Goal: Task Accomplishment & Management: Use online tool/utility

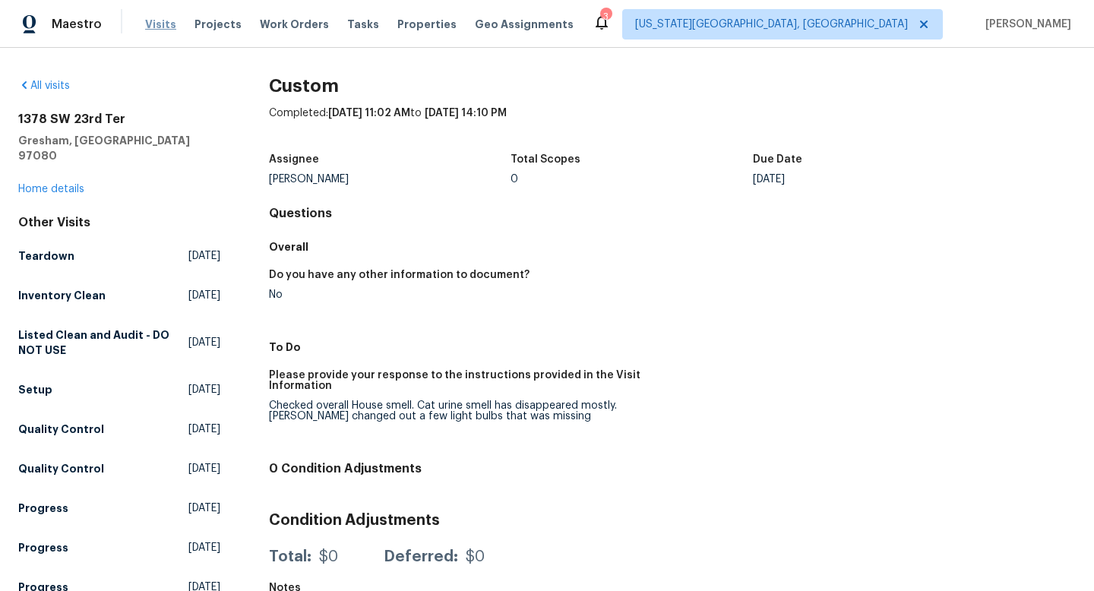
click at [154, 17] on span "Visits" at bounding box center [160, 24] width 31 height 15
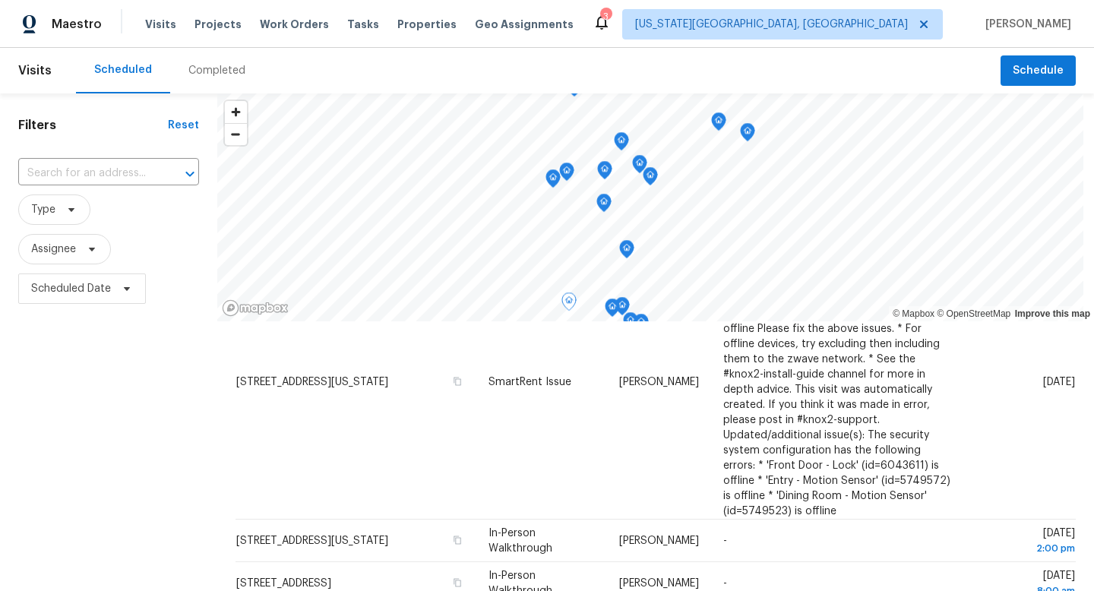
scroll to position [244, 0]
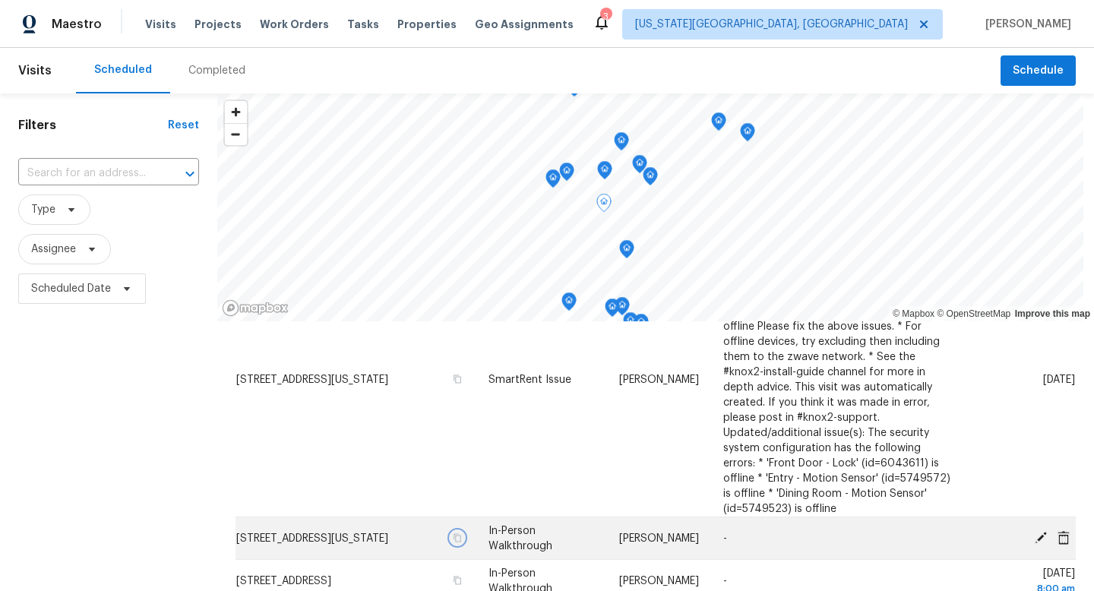
click at [461, 534] on icon "button" at bounding box center [458, 538] width 8 height 8
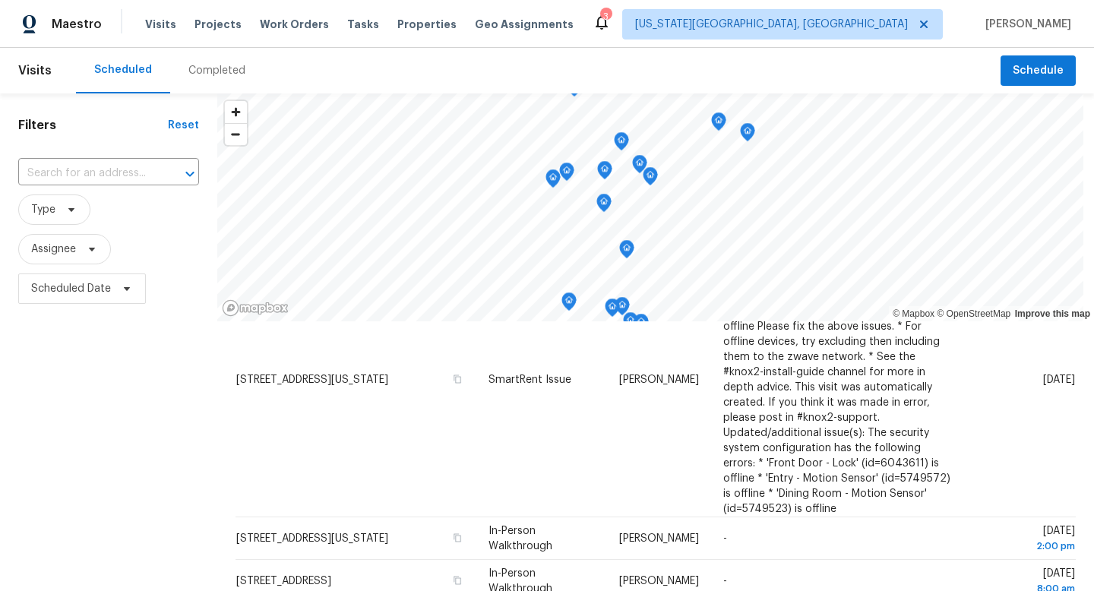
click at [349, 30] on div "Tasks" at bounding box center [363, 25] width 32 height 16
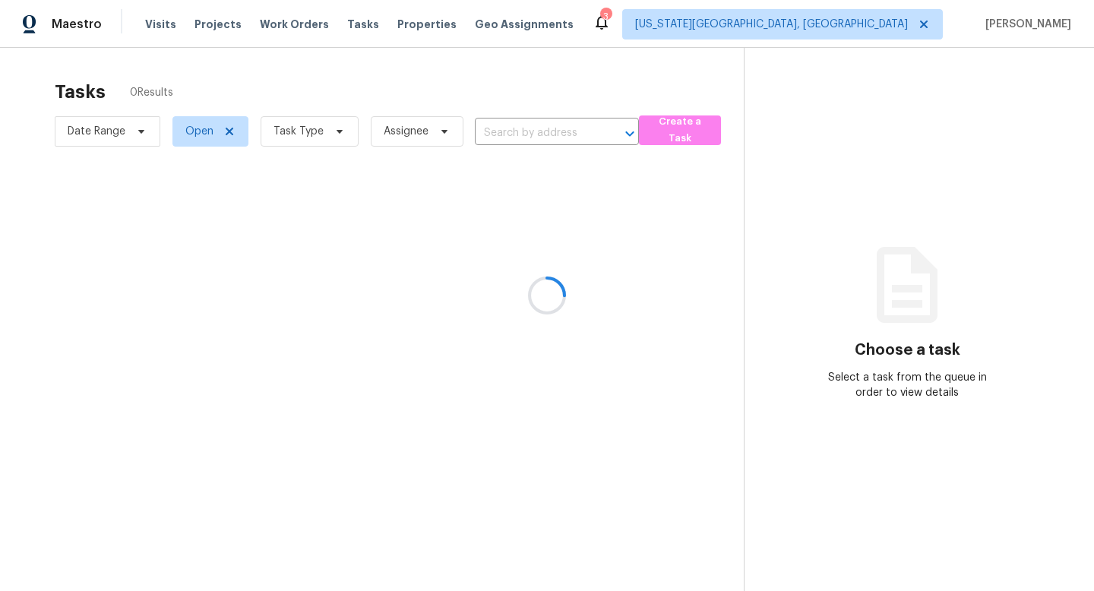
click at [347, 22] on div at bounding box center [547, 295] width 1094 height 591
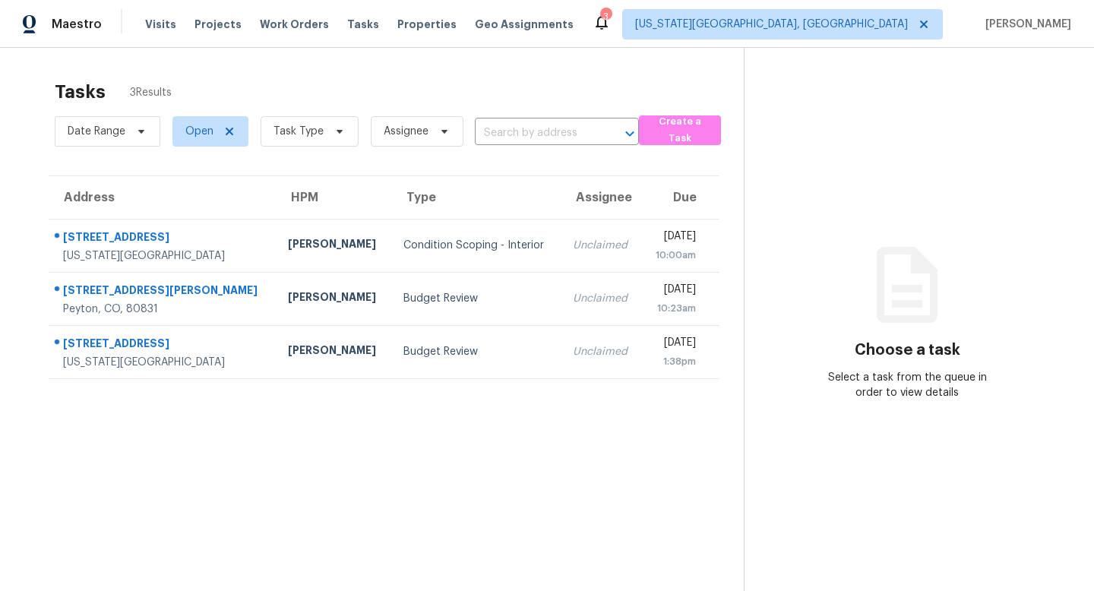
click at [347, 22] on span "Tasks" at bounding box center [363, 24] width 32 height 11
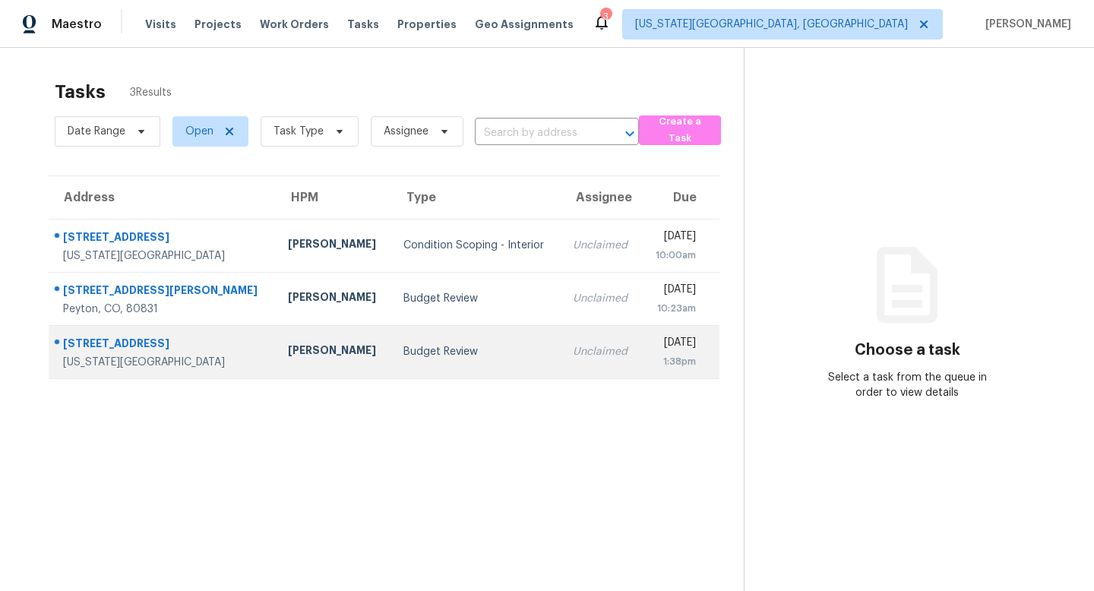
click at [105, 344] on div "[STREET_ADDRESS]" at bounding box center [163, 345] width 201 height 19
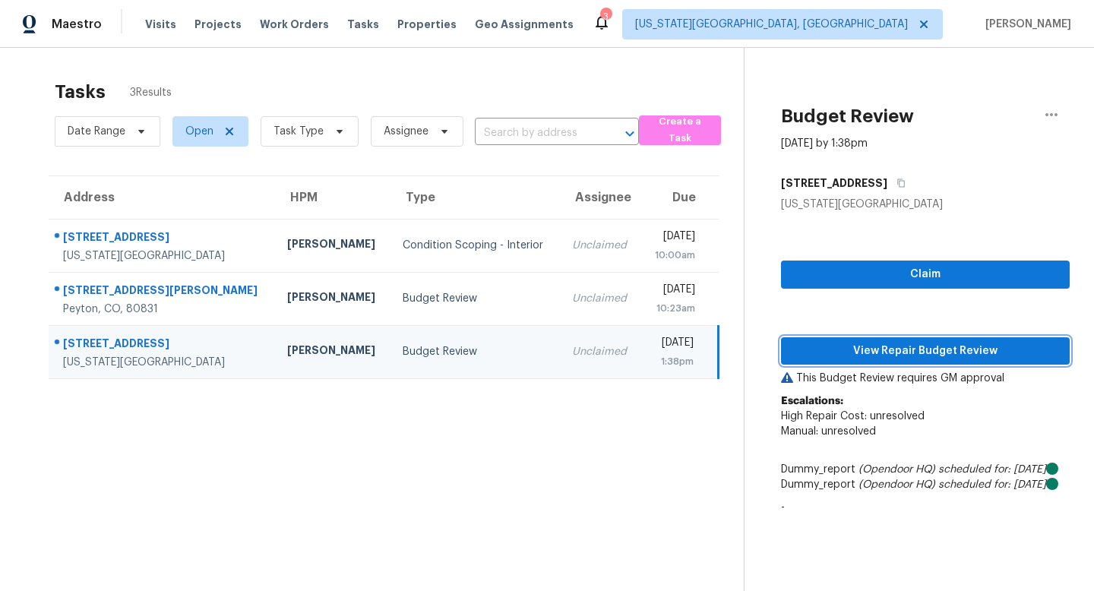
click at [876, 355] on span "View Repair Budget Review" at bounding box center [925, 351] width 264 height 19
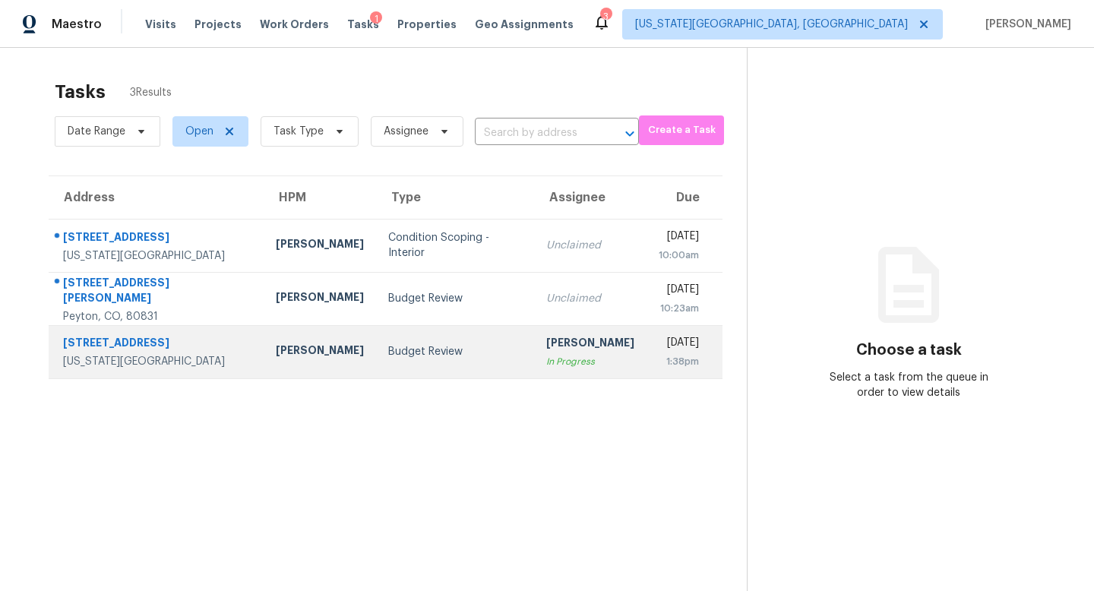
click at [125, 337] on div "[STREET_ADDRESS]" at bounding box center [157, 344] width 188 height 19
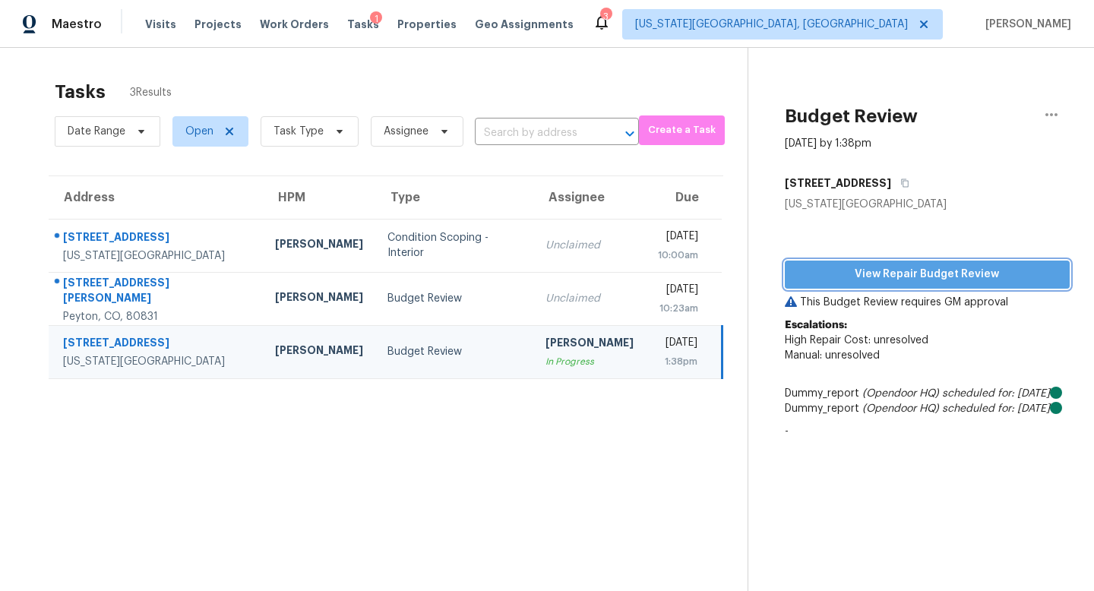
click at [945, 271] on span "View Repair Budget Review" at bounding box center [927, 274] width 261 height 19
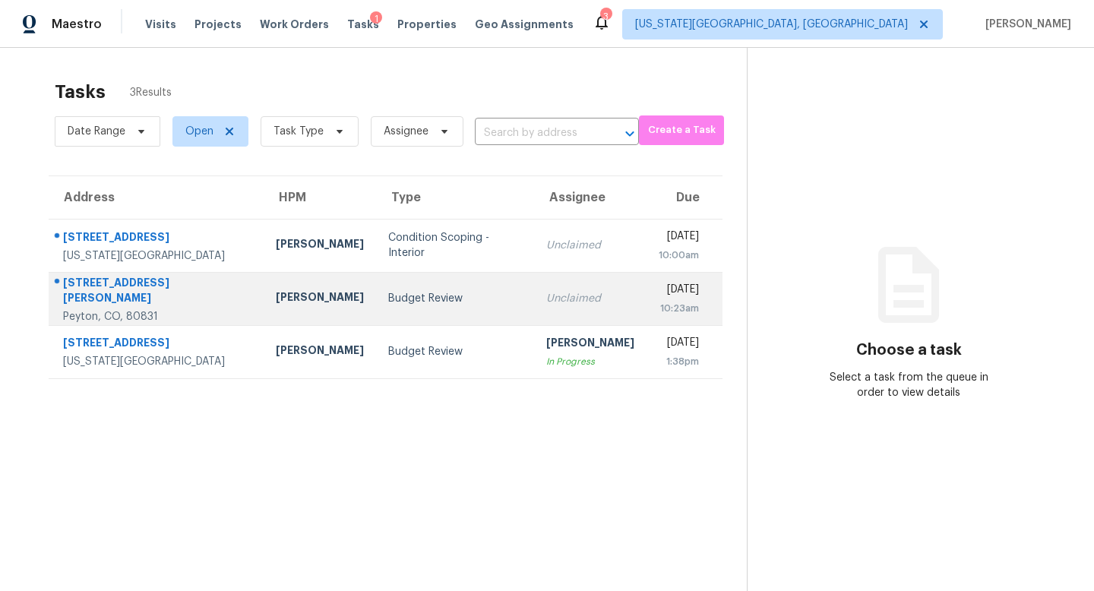
click at [98, 285] on div "[STREET_ADDRESS][PERSON_NAME]" at bounding box center [157, 292] width 188 height 34
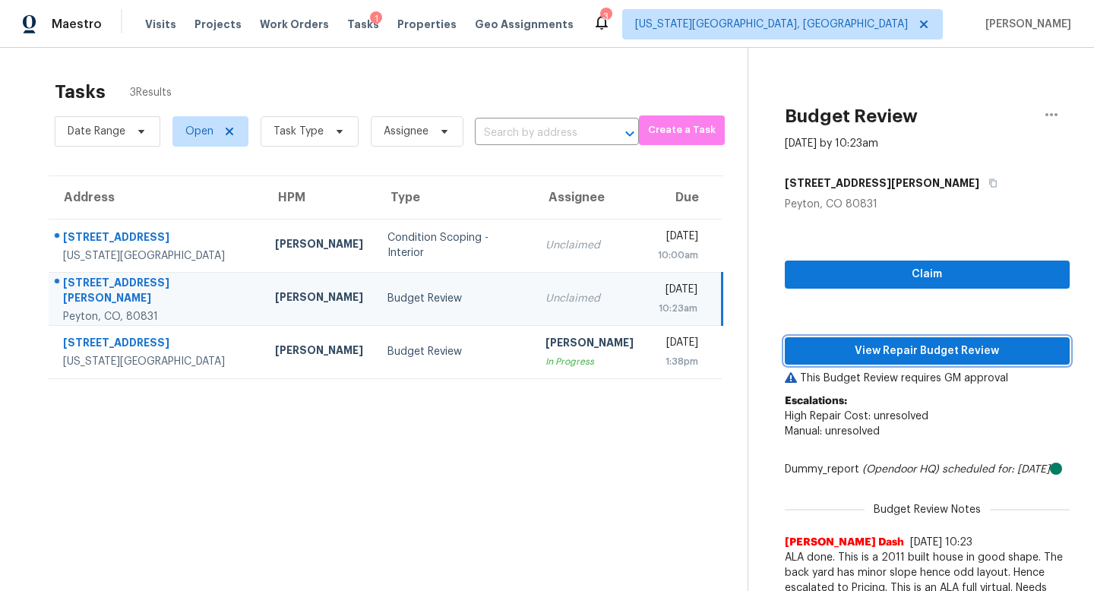
click at [883, 356] on span "View Repair Budget Review" at bounding box center [927, 351] width 261 height 19
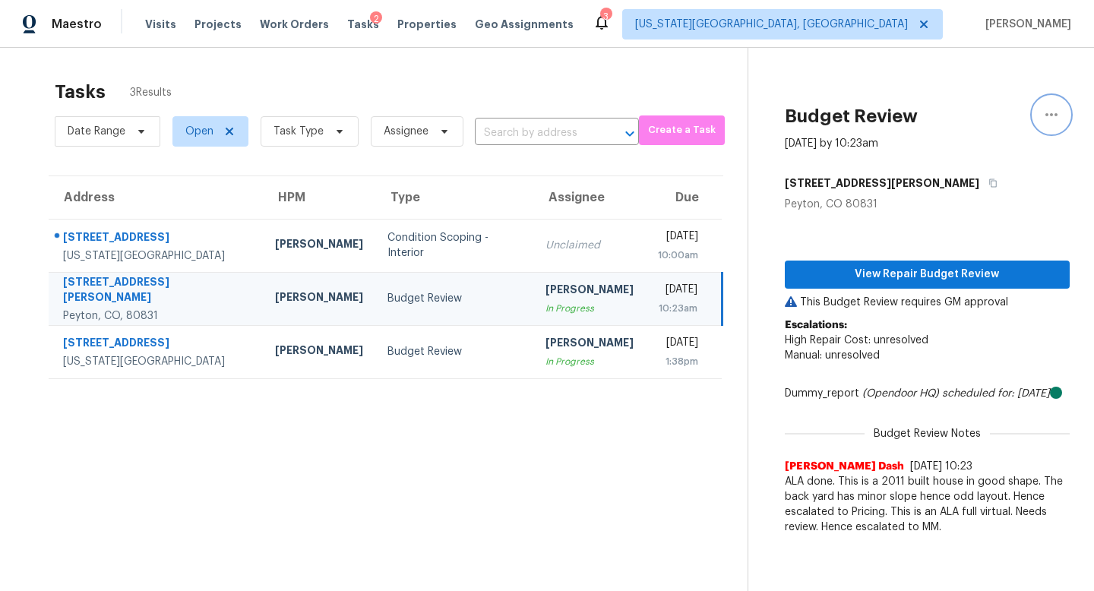
click at [1055, 110] on icon "button" at bounding box center [1052, 115] width 18 height 18
click at [949, 119] on div "Unclaim this task" at bounding box center [965, 117] width 119 height 15
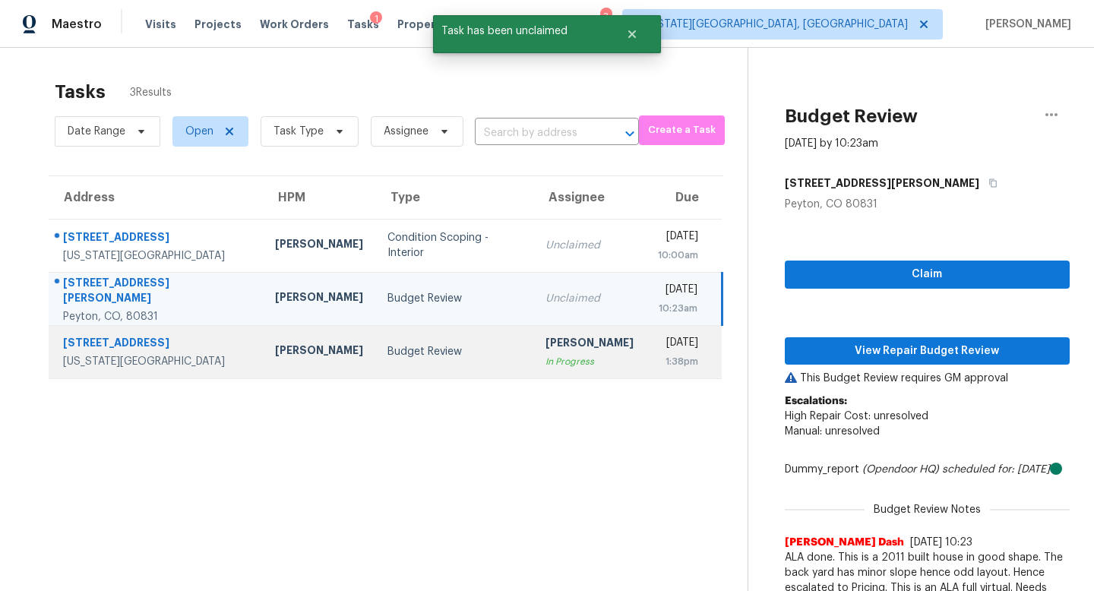
click at [92, 341] on div "4454 Ranch Cir" at bounding box center [157, 344] width 188 height 19
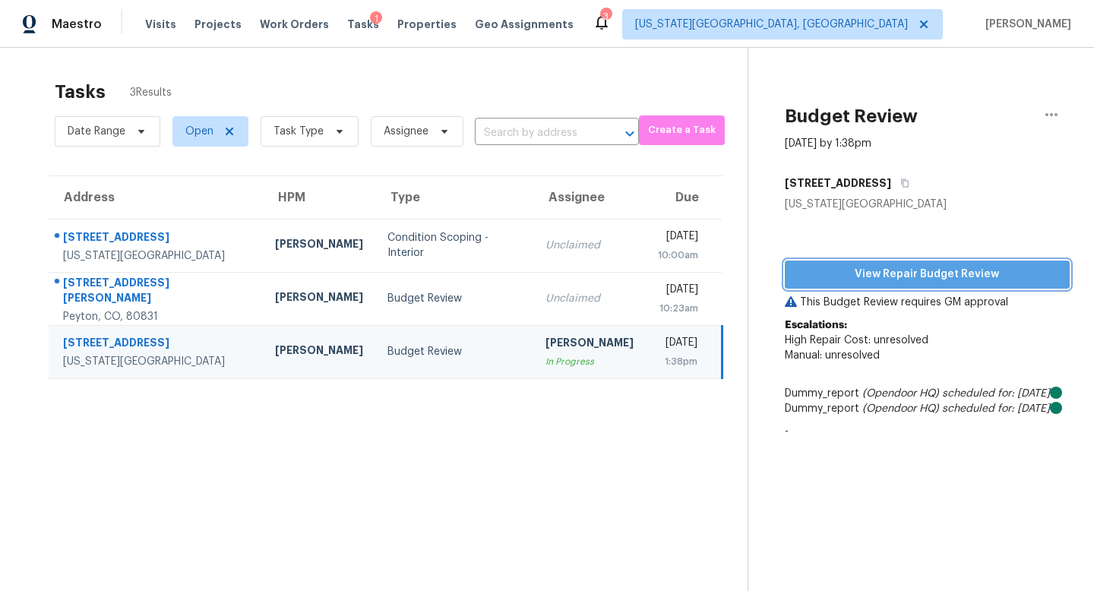
click at [840, 268] on span "View Repair Budget Review" at bounding box center [927, 274] width 261 height 19
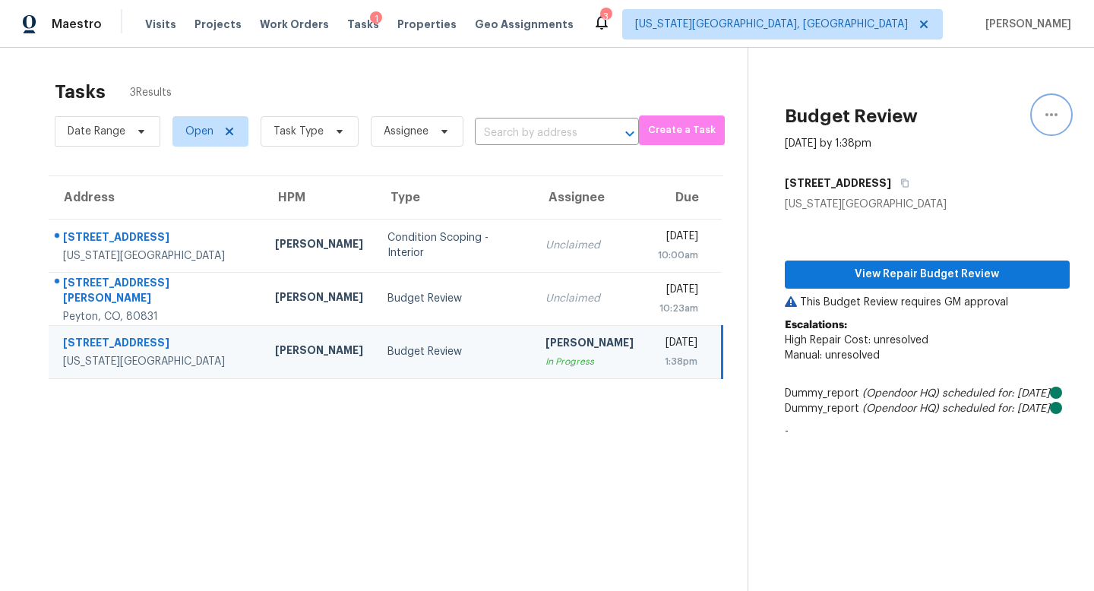
click at [1060, 115] on icon "button" at bounding box center [1052, 115] width 18 height 18
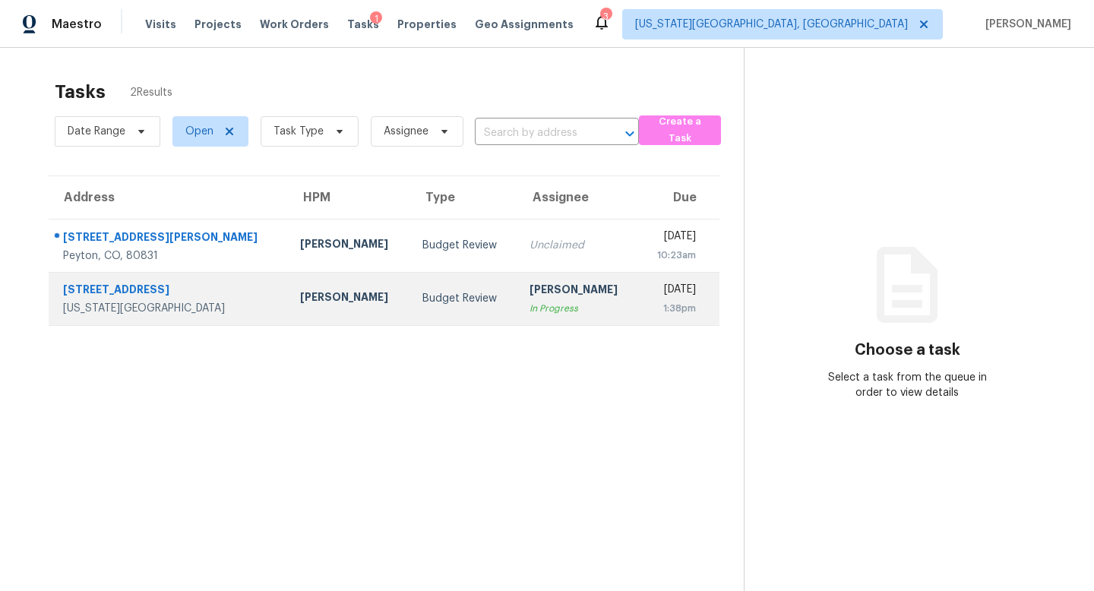
click at [109, 287] on div "[STREET_ADDRESS]" at bounding box center [169, 291] width 213 height 19
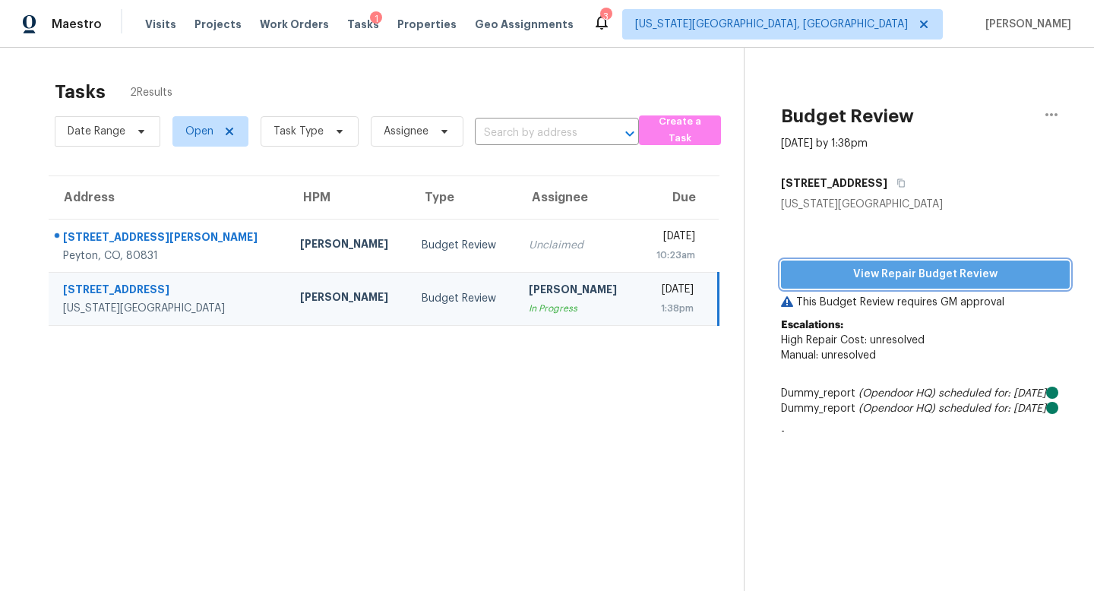
click at [864, 280] on span "View Repair Budget Review" at bounding box center [925, 274] width 264 height 19
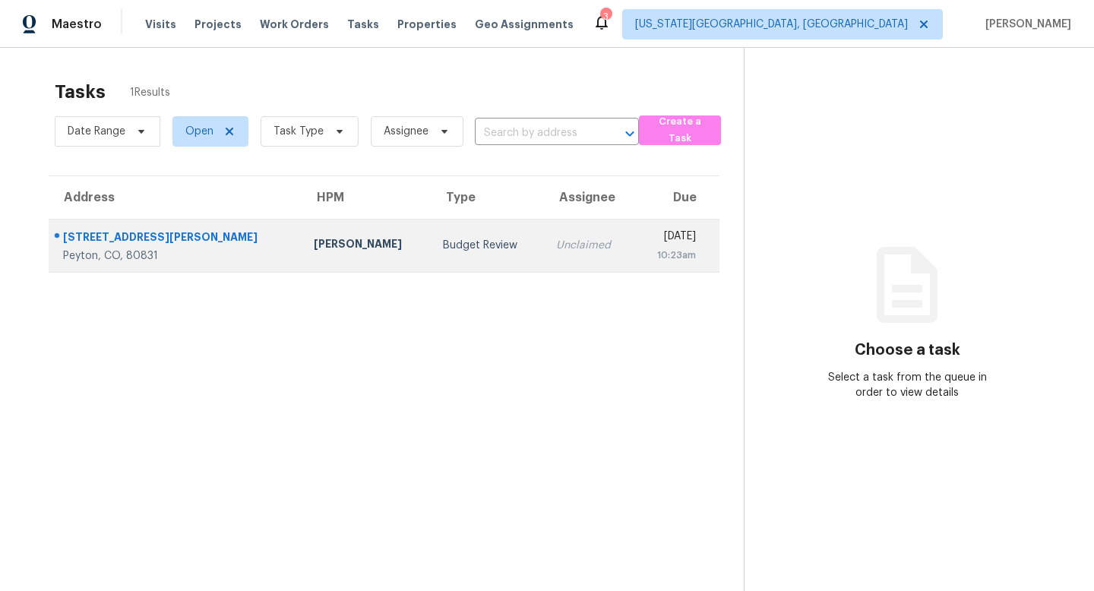
click at [106, 237] on div "[STREET_ADDRESS][PERSON_NAME]" at bounding box center [176, 239] width 226 height 19
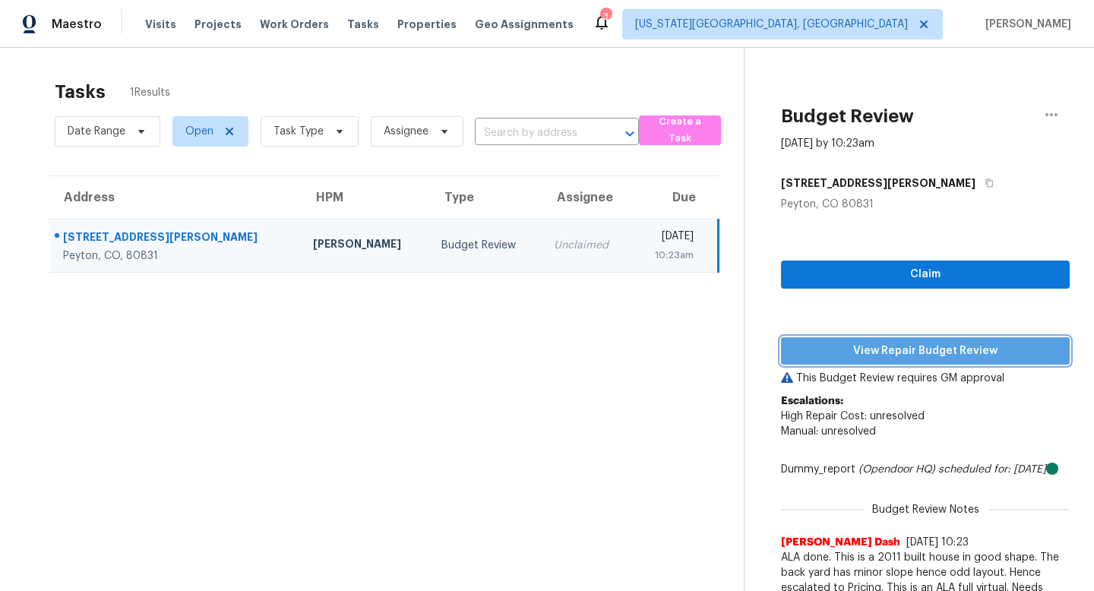
click at [857, 356] on span "View Repair Budget Review" at bounding box center [925, 351] width 264 height 19
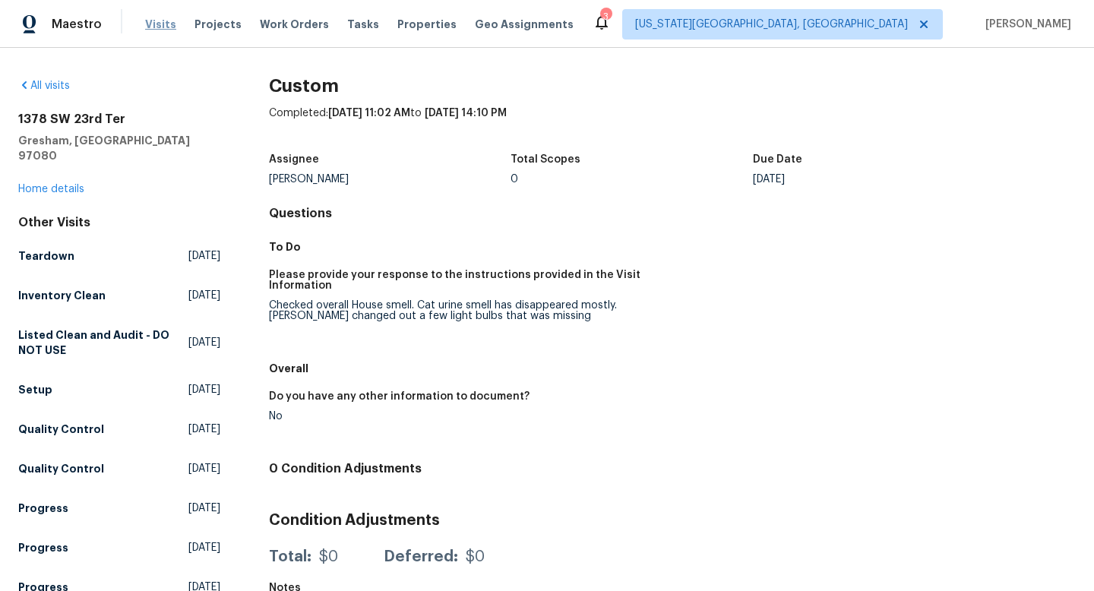
click at [154, 18] on span "Visits" at bounding box center [160, 24] width 31 height 15
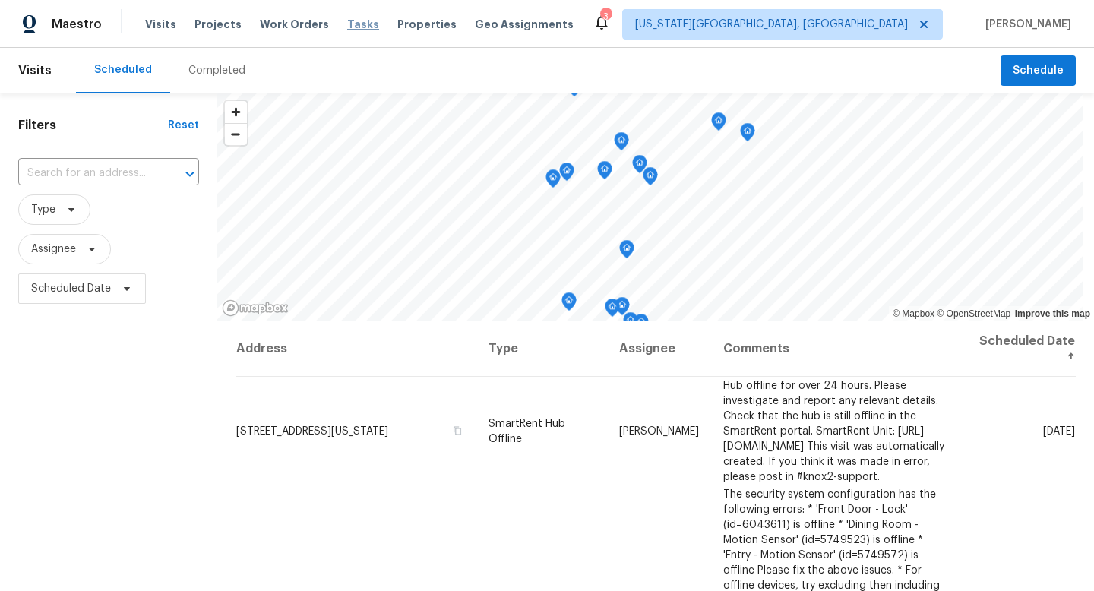
click at [347, 28] on span "Tasks" at bounding box center [363, 24] width 32 height 11
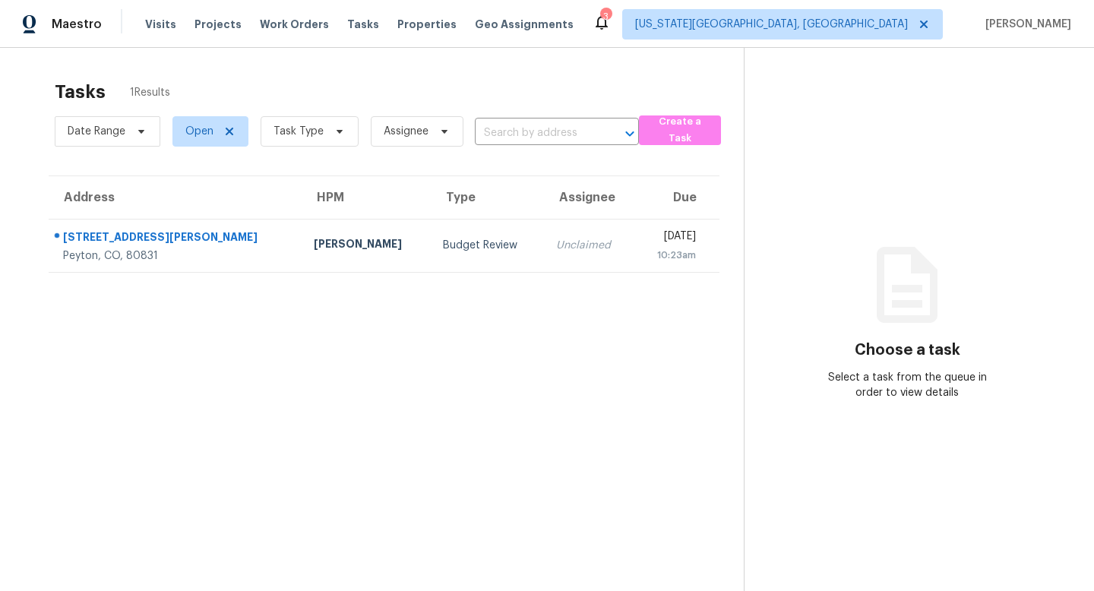
click at [278, 14] on div "Visits Projects Work Orders Tasks Properties Geo Assignments" at bounding box center [368, 24] width 447 height 30
click at [277, 24] on span "Work Orders" at bounding box center [294, 24] width 69 height 15
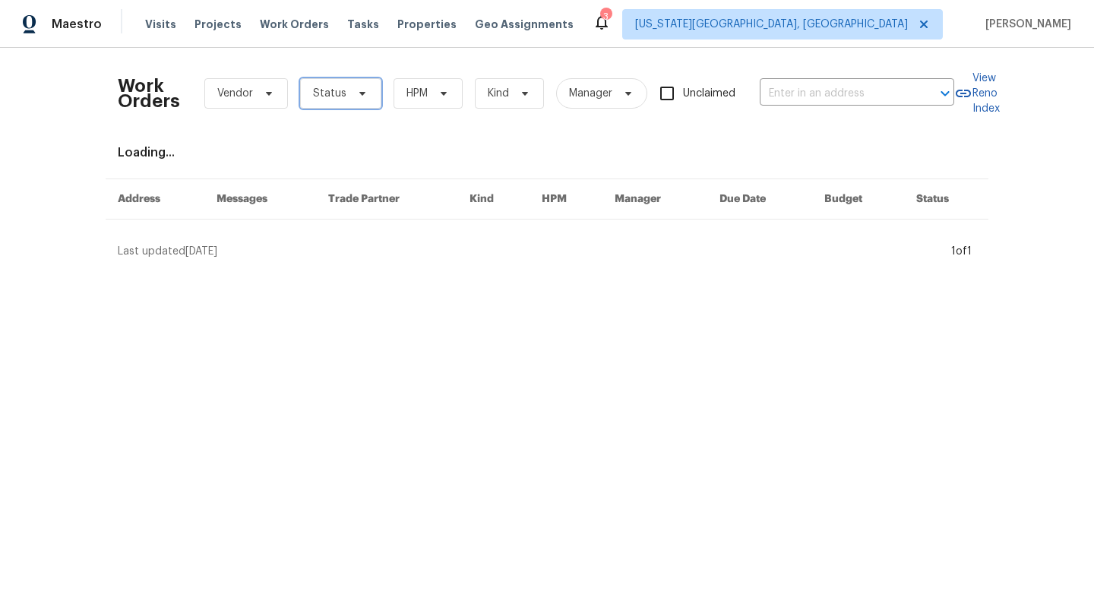
click at [332, 95] on span "Status" at bounding box center [329, 93] width 33 height 15
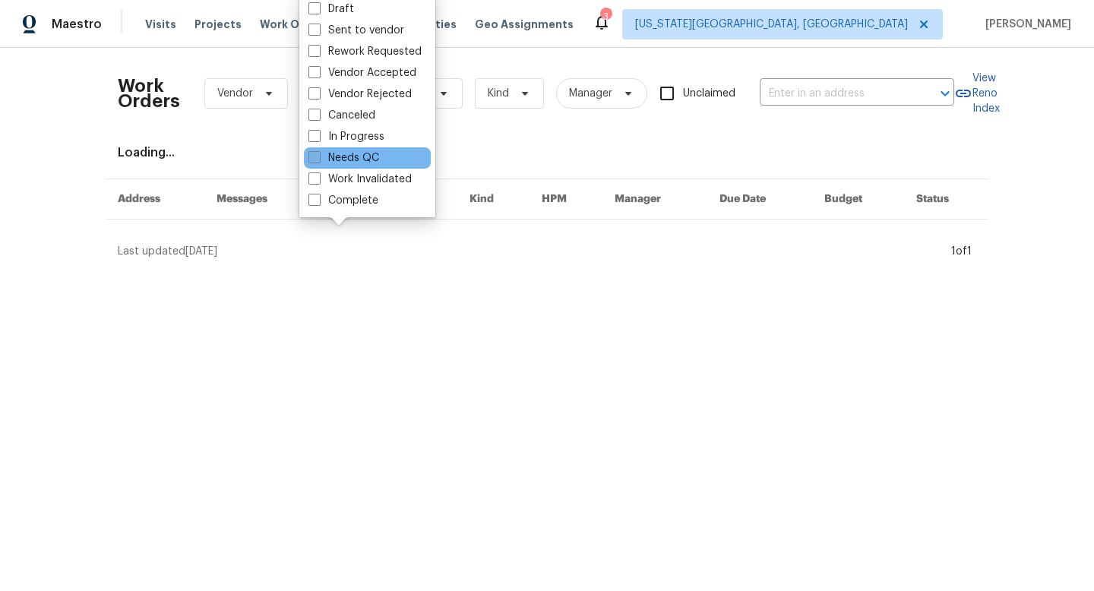
click at [317, 163] on span at bounding box center [315, 157] width 12 height 12
click at [317, 160] on input "Needs QC" at bounding box center [314, 155] width 10 height 10
checkbox input "true"
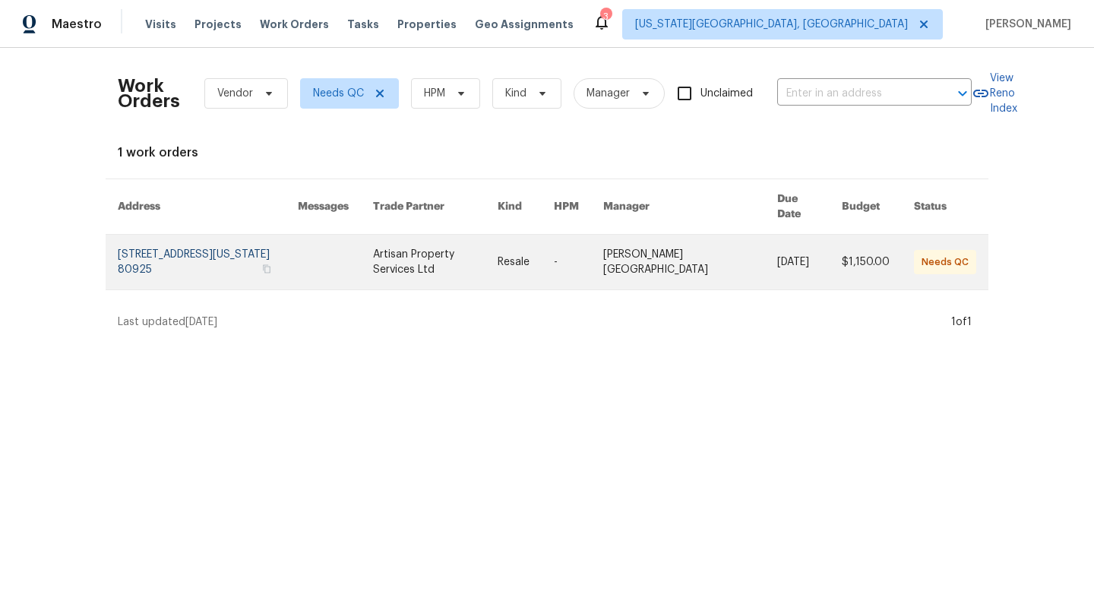
click at [195, 245] on link at bounding box center [208, 262] width 180 height 55
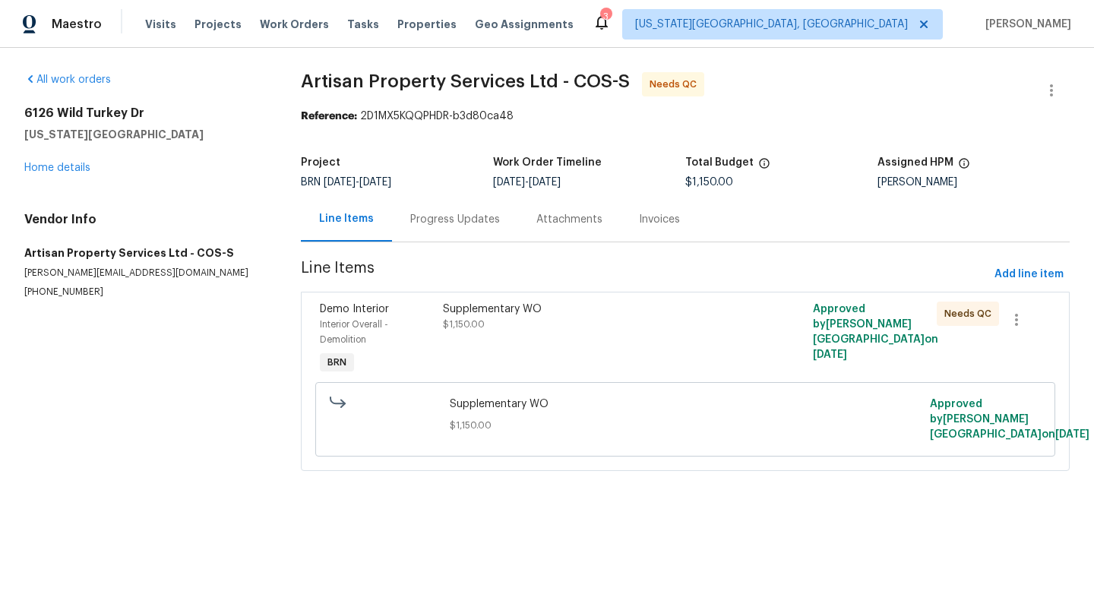
click at [494, 318] on div "Supplementary WO $1,150.00" at bounding box center [592, 317] width 299 height 30
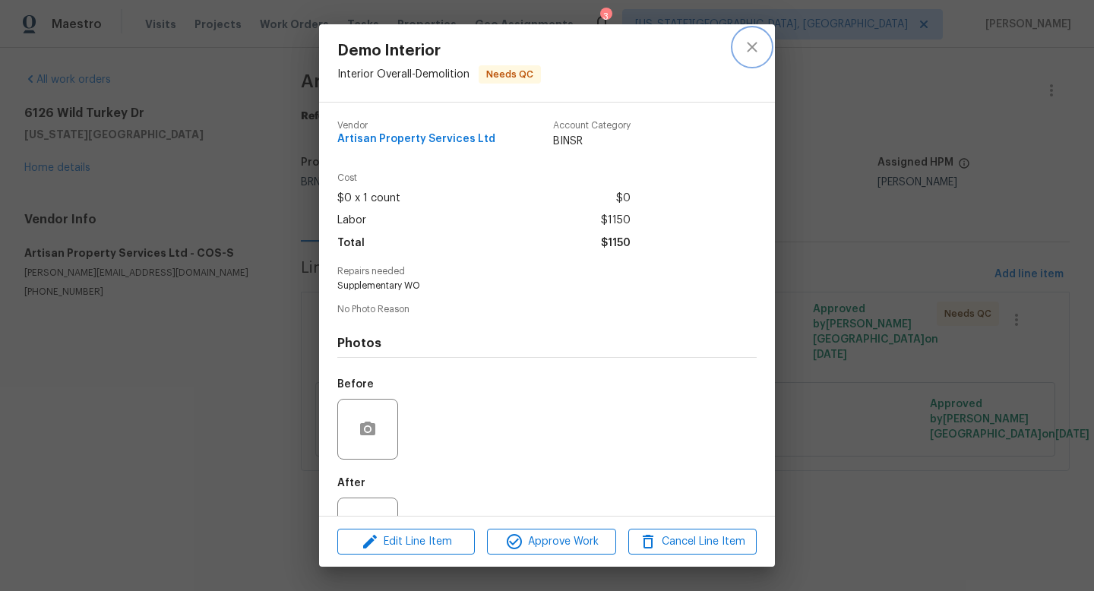
click at [750, 48] on icon "close" at bounding box center [752, 47] width 10 height 10
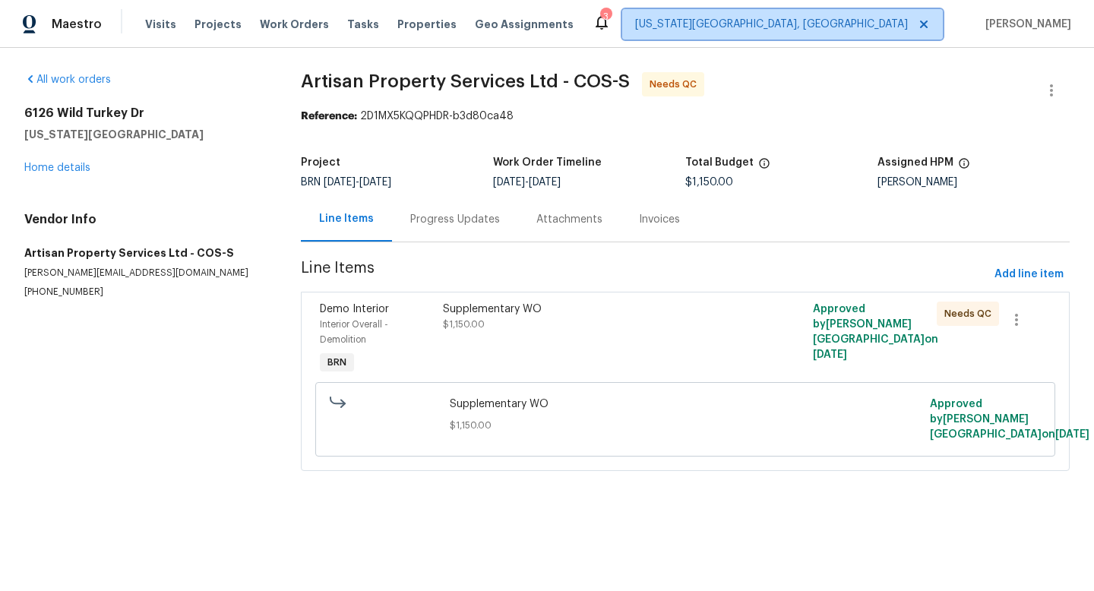
click at [834, 27] on span "[US_STATE][GEOGRAPHIC_DATA], [GEOGRAPHIC_DATA]" at bounding box center [771, 24] width 273 height 15
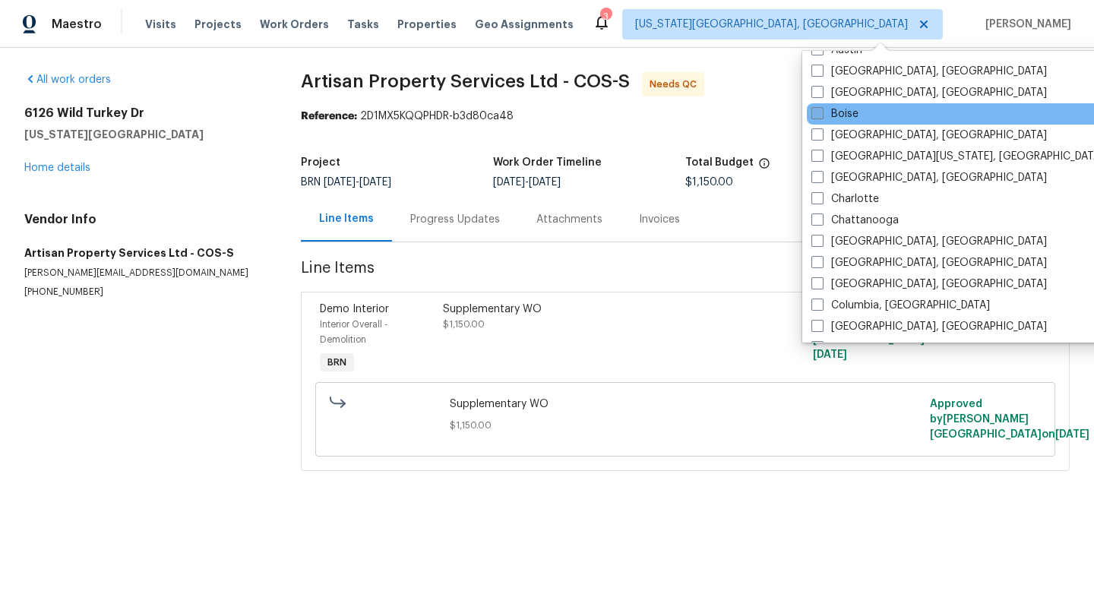
scroll to position [233, 0]
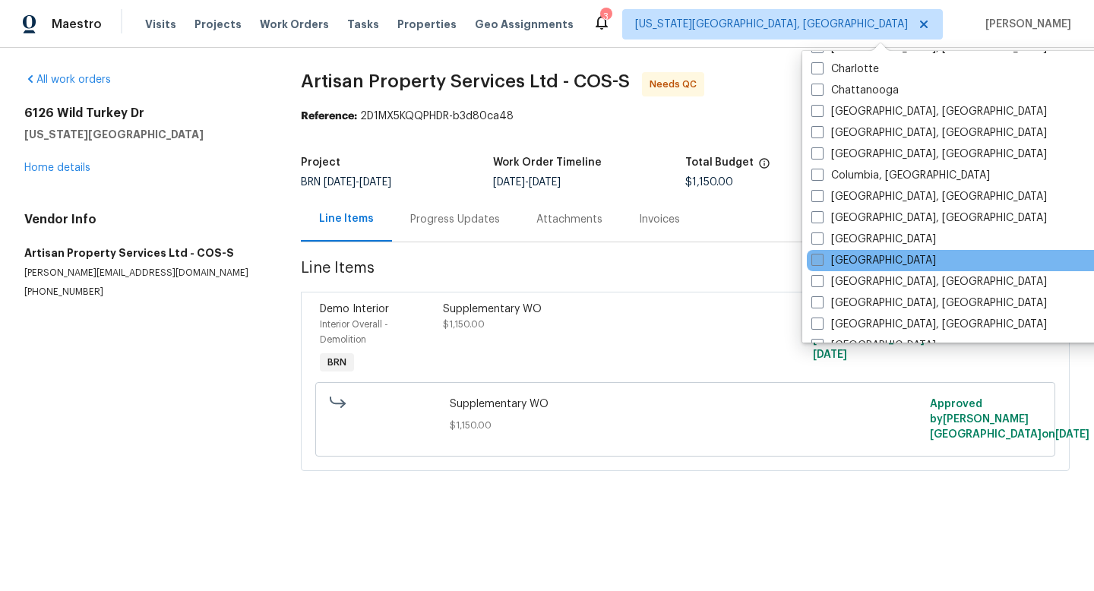
click at [822, 258] on span at bounding box center [818, 260] width 12 height 12
click at [822, 258] on input "[GEOGRAPHIC_DATA]" at bounding box center [817, 258] width 10 height 10
checkbox input "true"
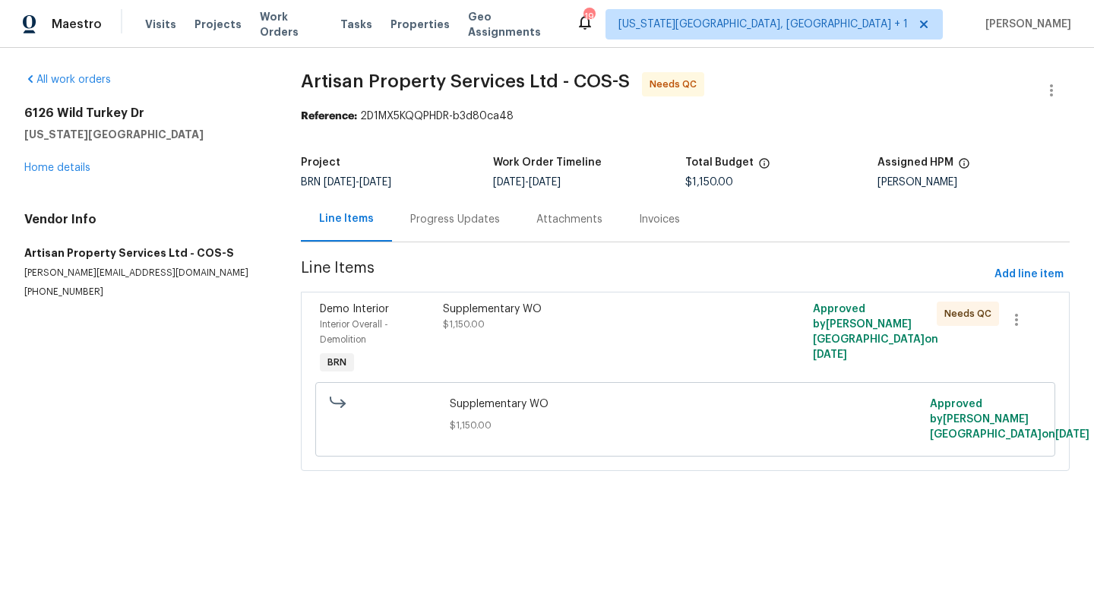
click at [226, 114] on h2 "6126 Wild Turkey Dr" at bounding box center [144, 113] width 240 height 15
click at [222, 30] on span "Projects" at bounding box center [218, 24] width 47 height 15
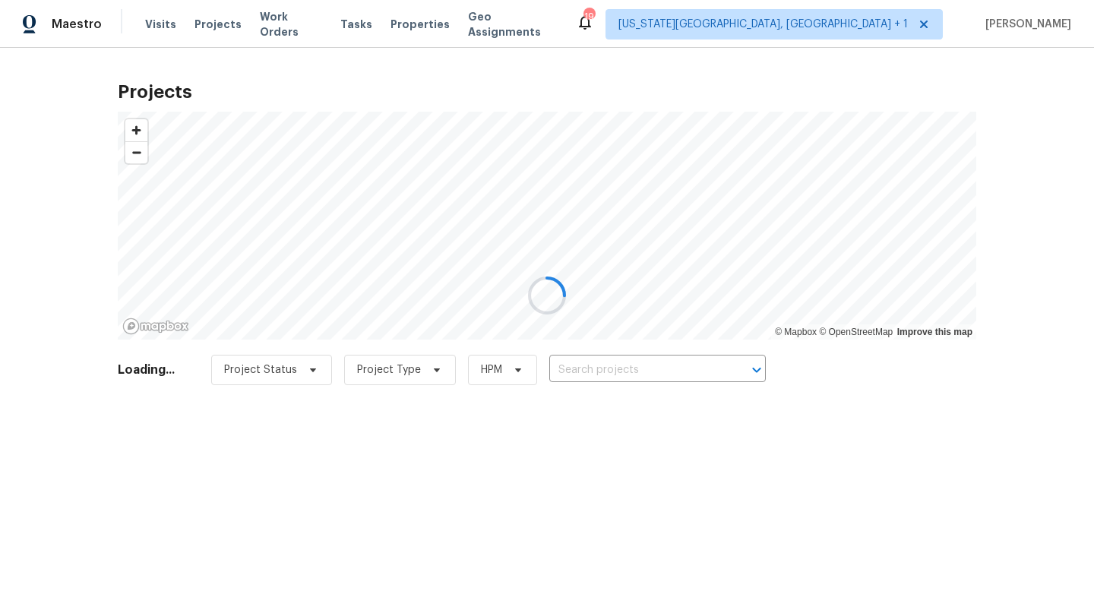
click at [597, 368] on div at bounding box center [547, 295] width 1094 height 591
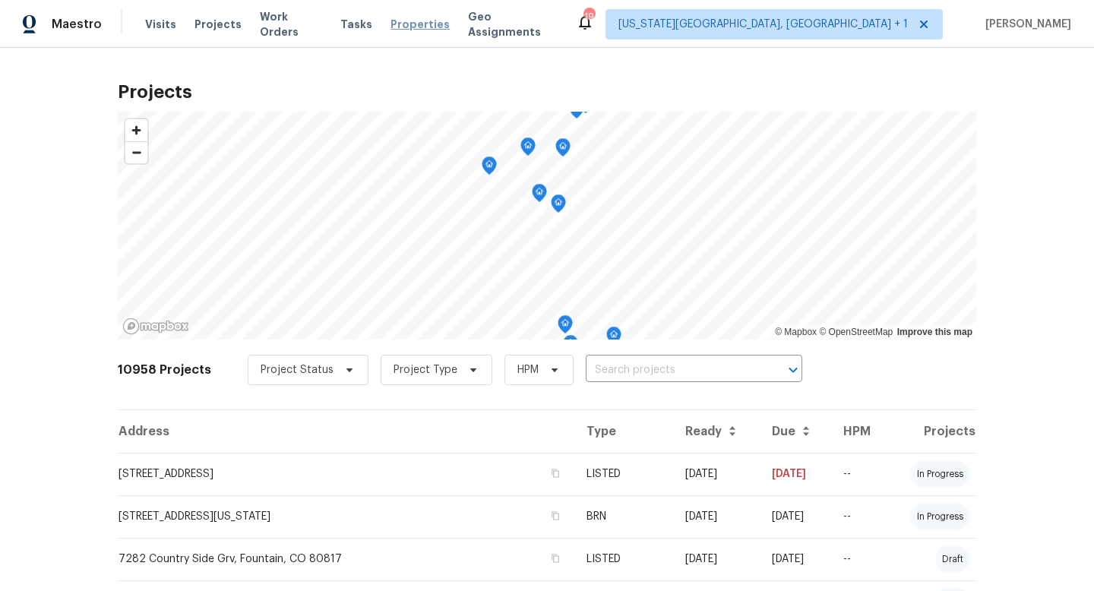
click at [429, 27] on span "Properties" at bounding box center [420, 24] width 59 height 15
